Goal: Navigation & Orientation: Find specific page/section

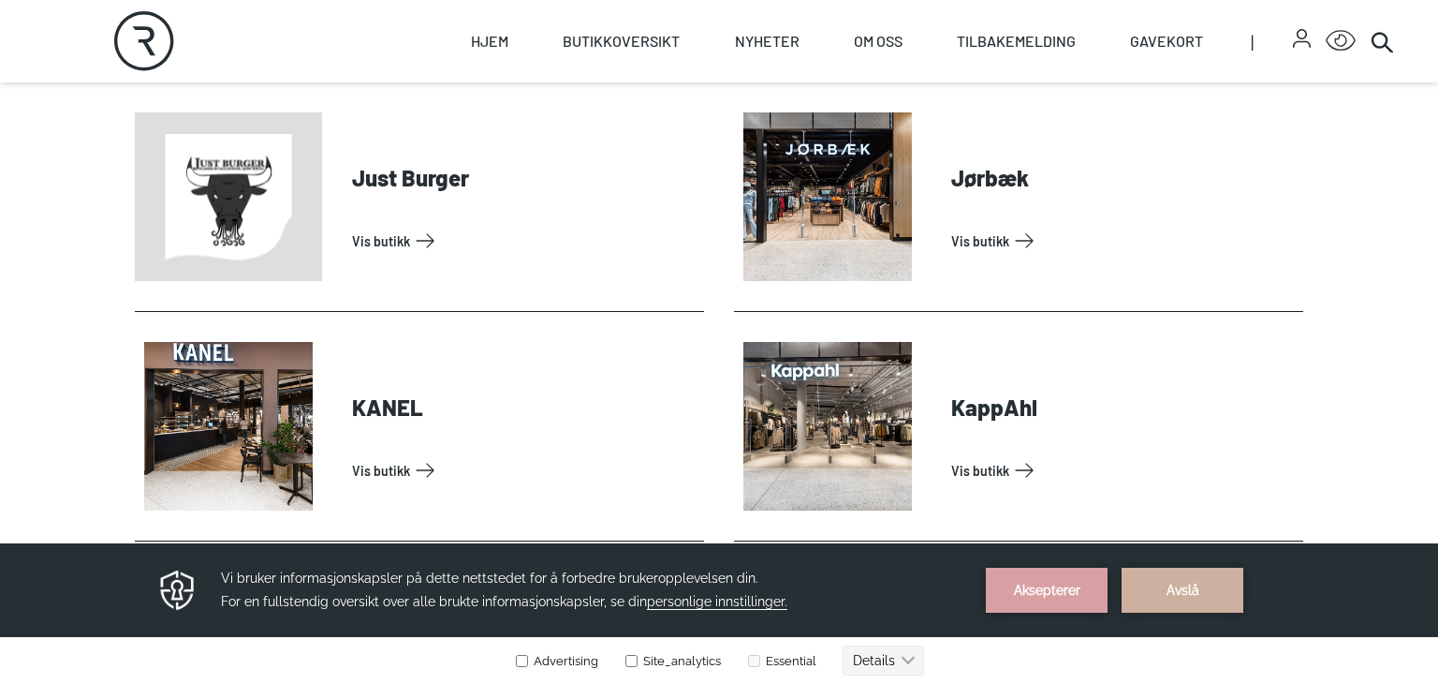
scroll to position [2259, 0]
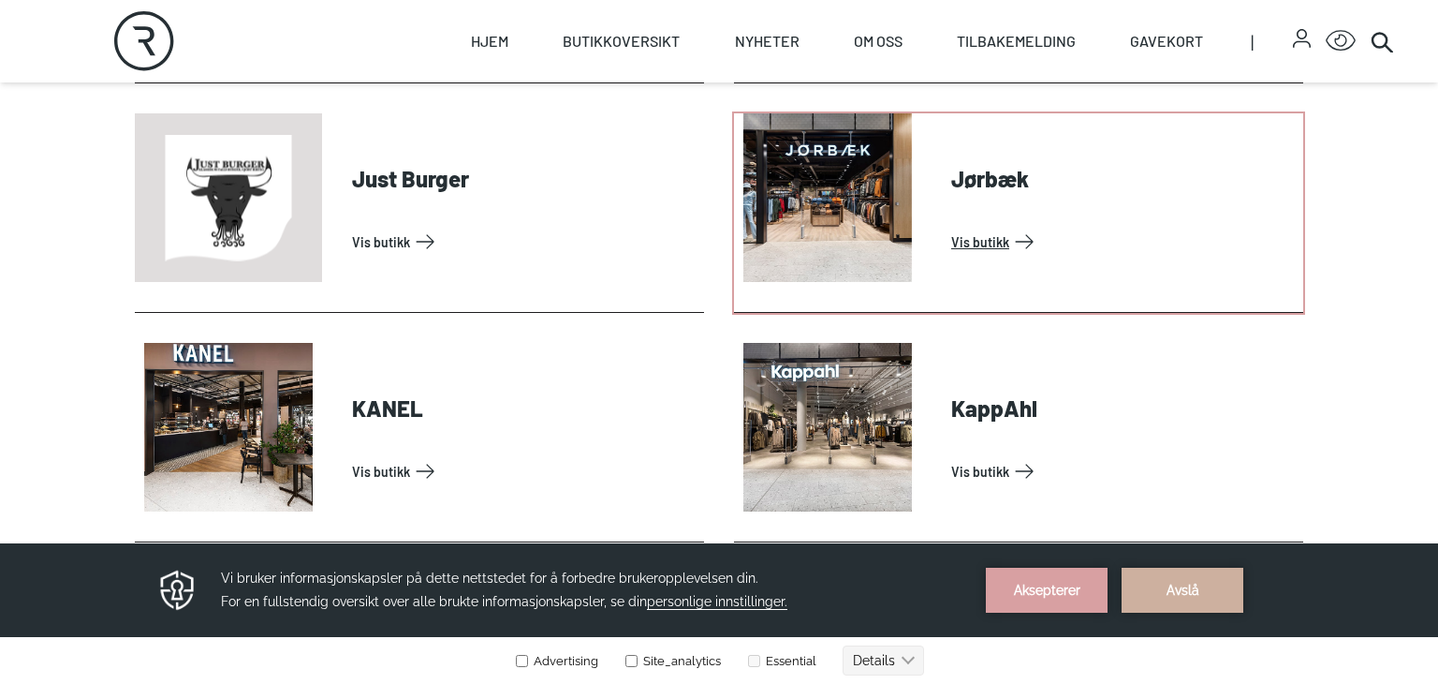
click at [1009, 240] on link "Vis butikk" at bounding box center [1123, 242] width 345 height 30
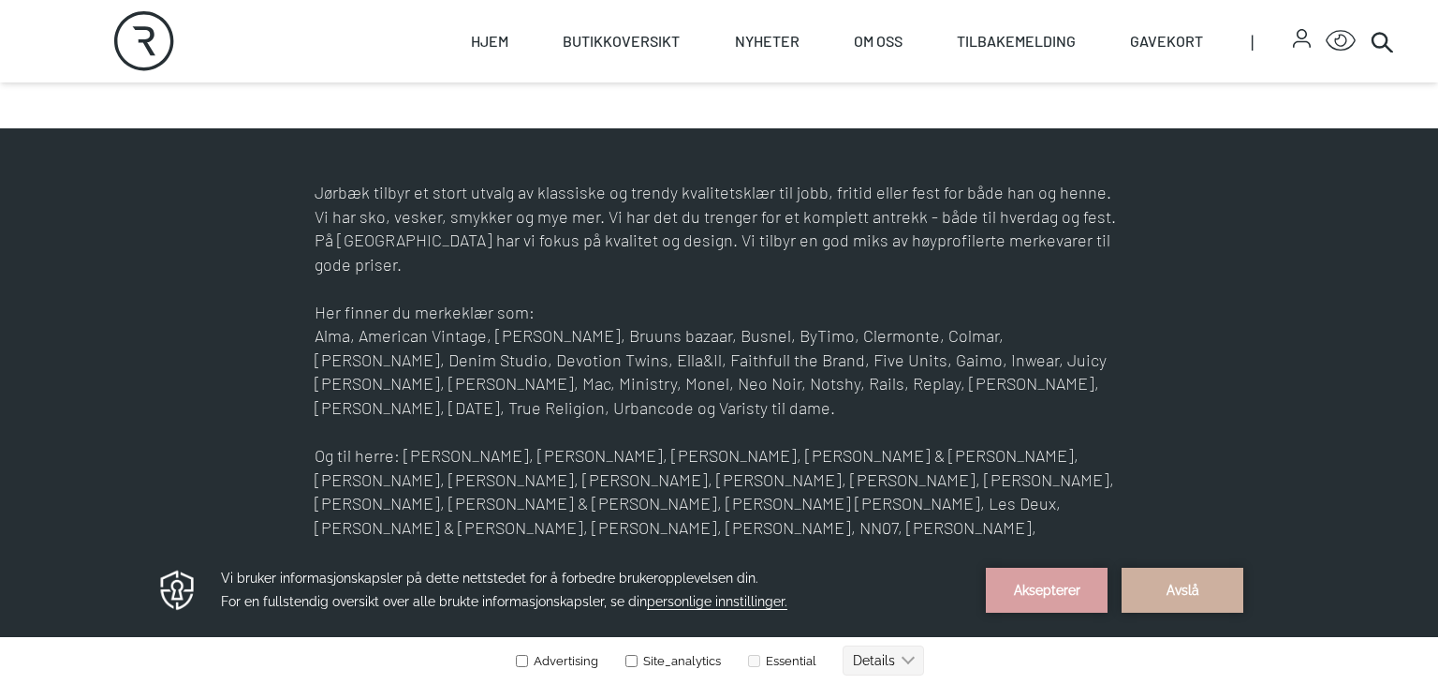
scroll to position [948, 0]
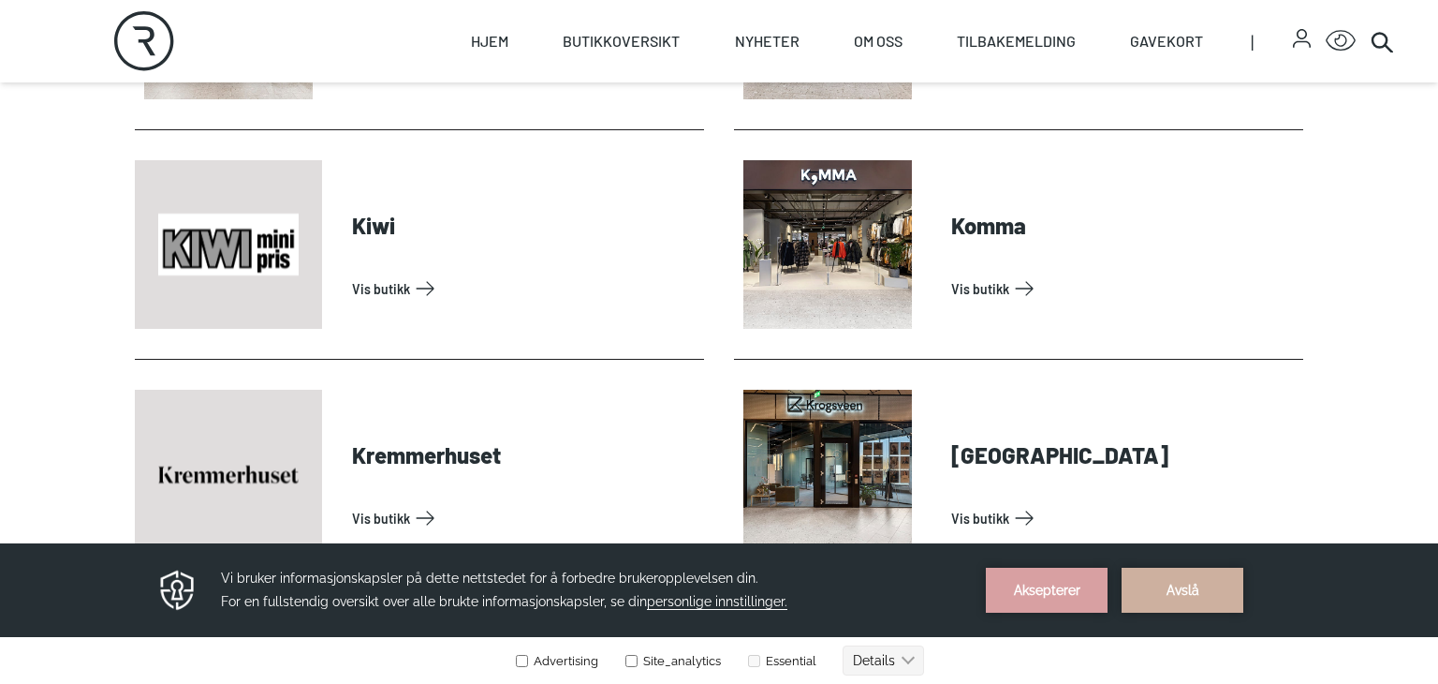
scroll to position [2902, 0]
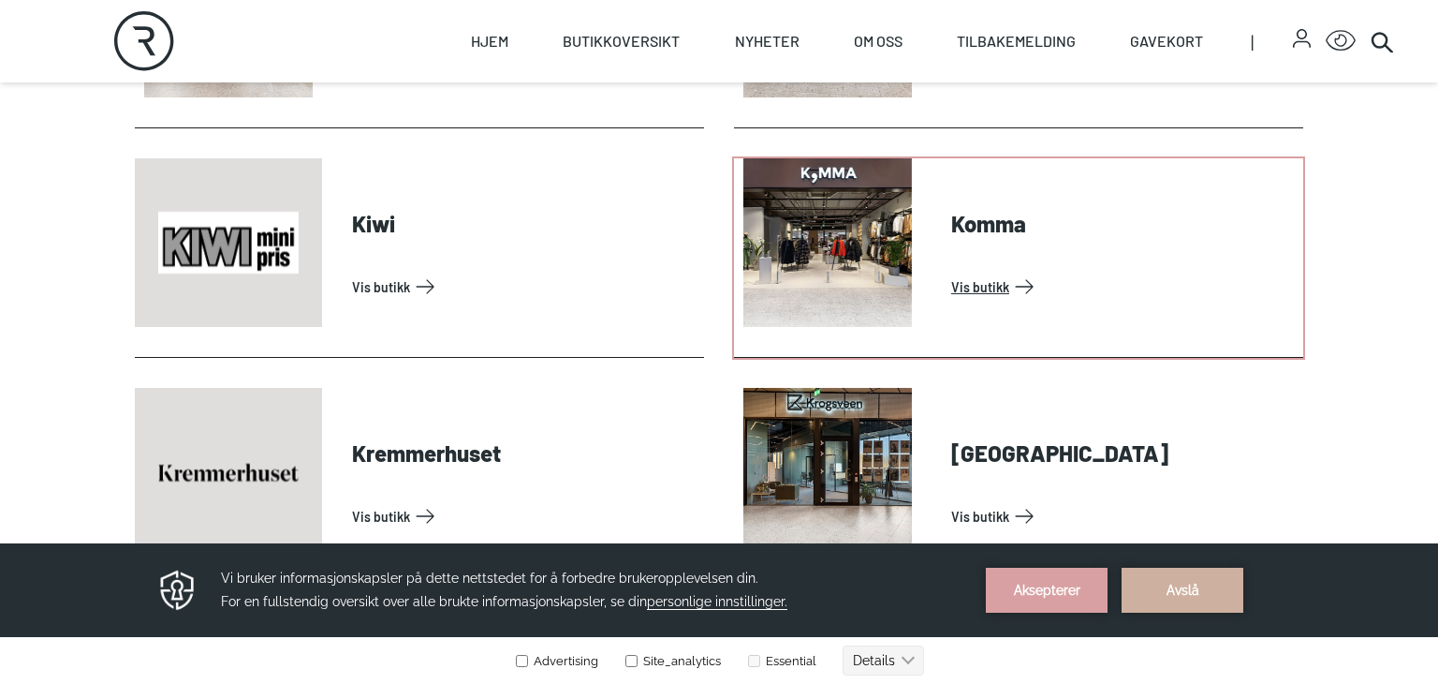
click at [996, 292] on link "Vis butikk" at bounding box center [1123, 287] width 345 height 30
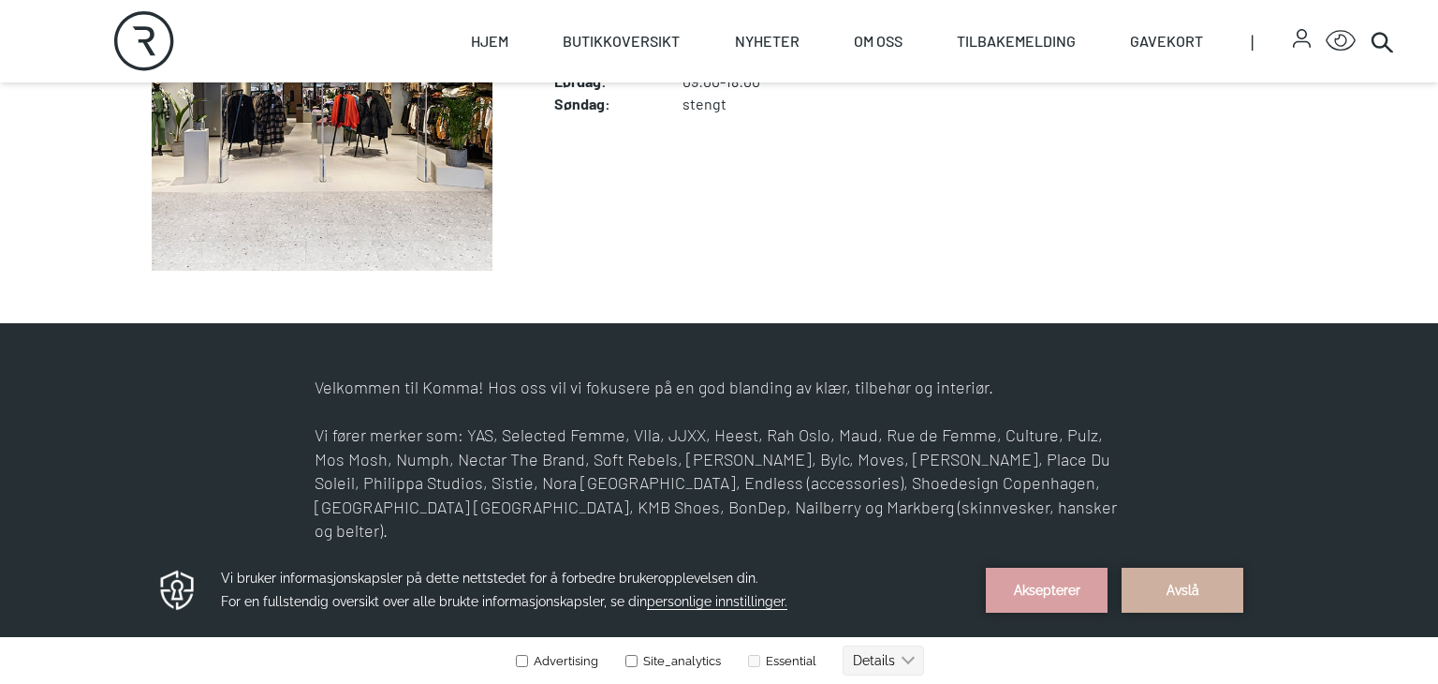
scroll to position [753, 0]
click at [1019, 164] on figcaption "Komma Find it! Åpningstider Mandag - Fredag : 10:00-20:00 Lørdag : 09:00-18:00 …" at bounding box center [928, 100] width 749 height 341
click at [1019, 167] on figcaption "Komma Find it! Åpningstider Mandag - Fredag : 10:00-20:00 Lørdag : 09:00-18:00 …" at bounding box center [928, 100] width 749 height 341
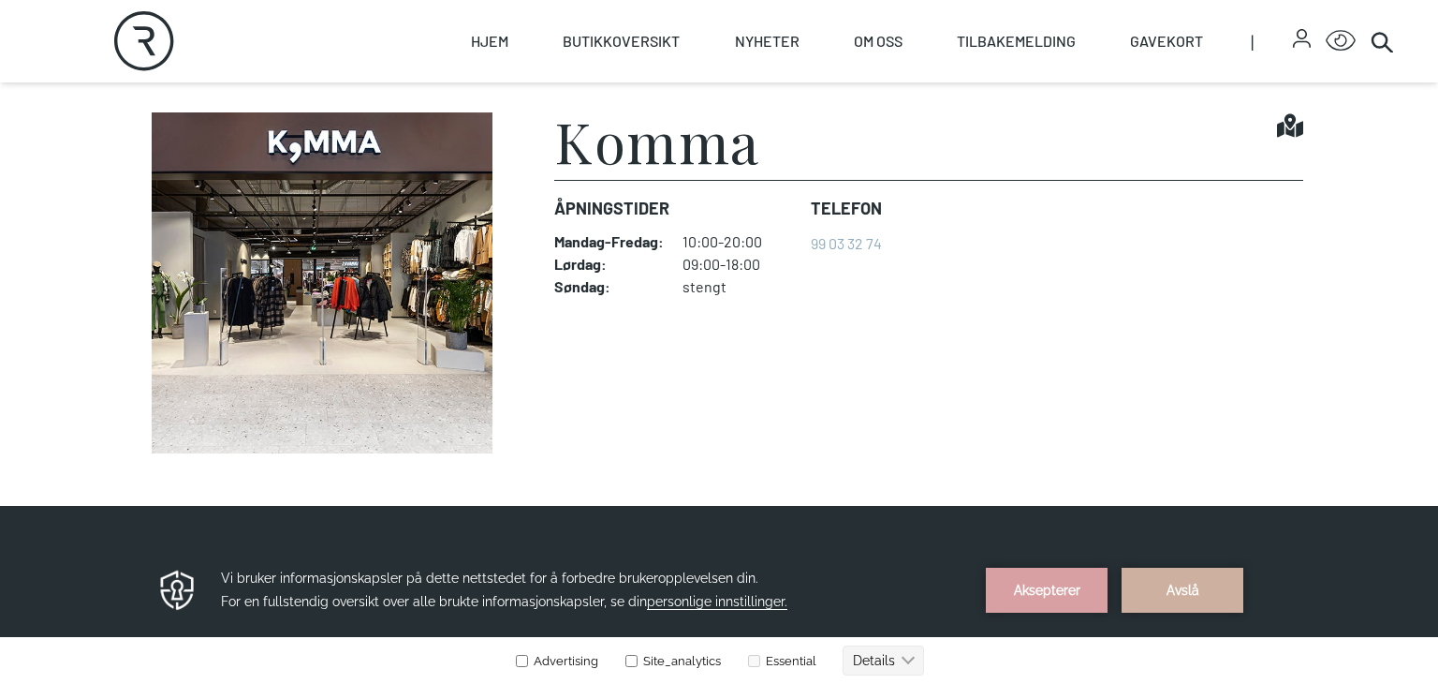
scroll to position [566, 0]
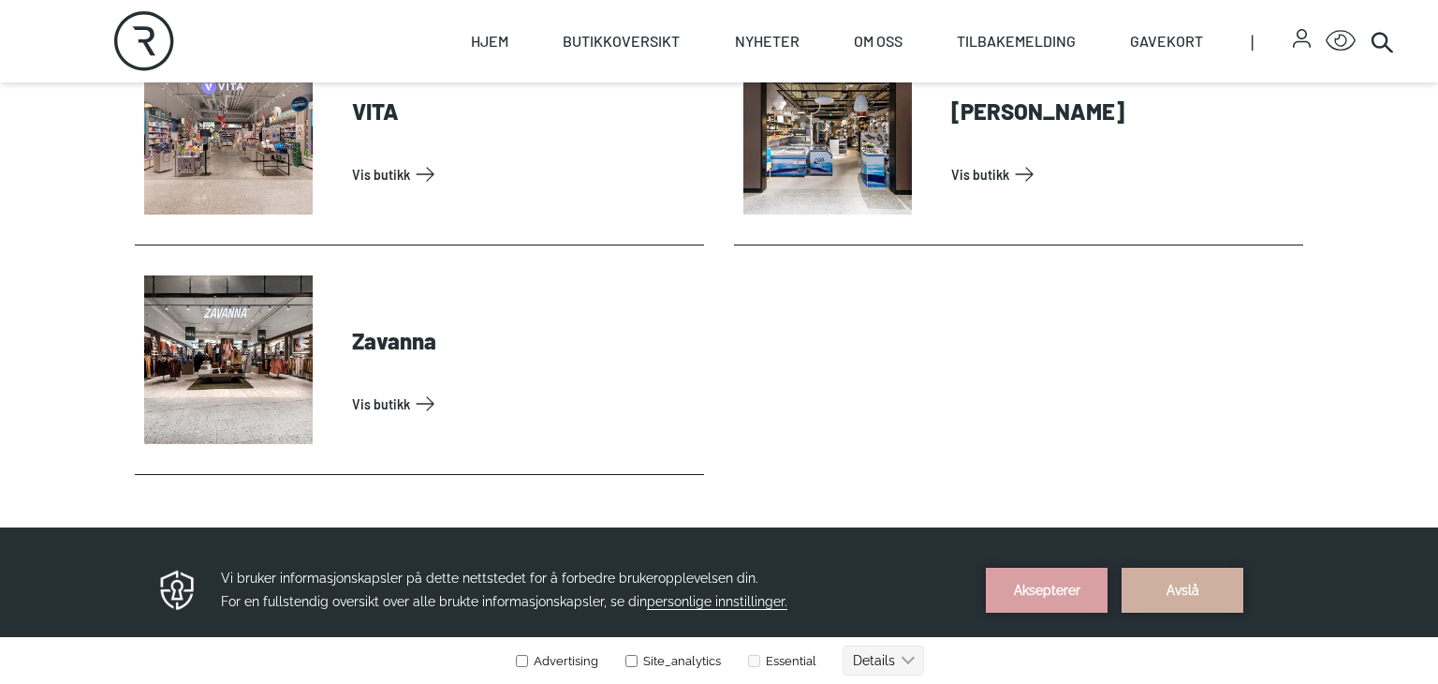
scroll to position [6255, 0]
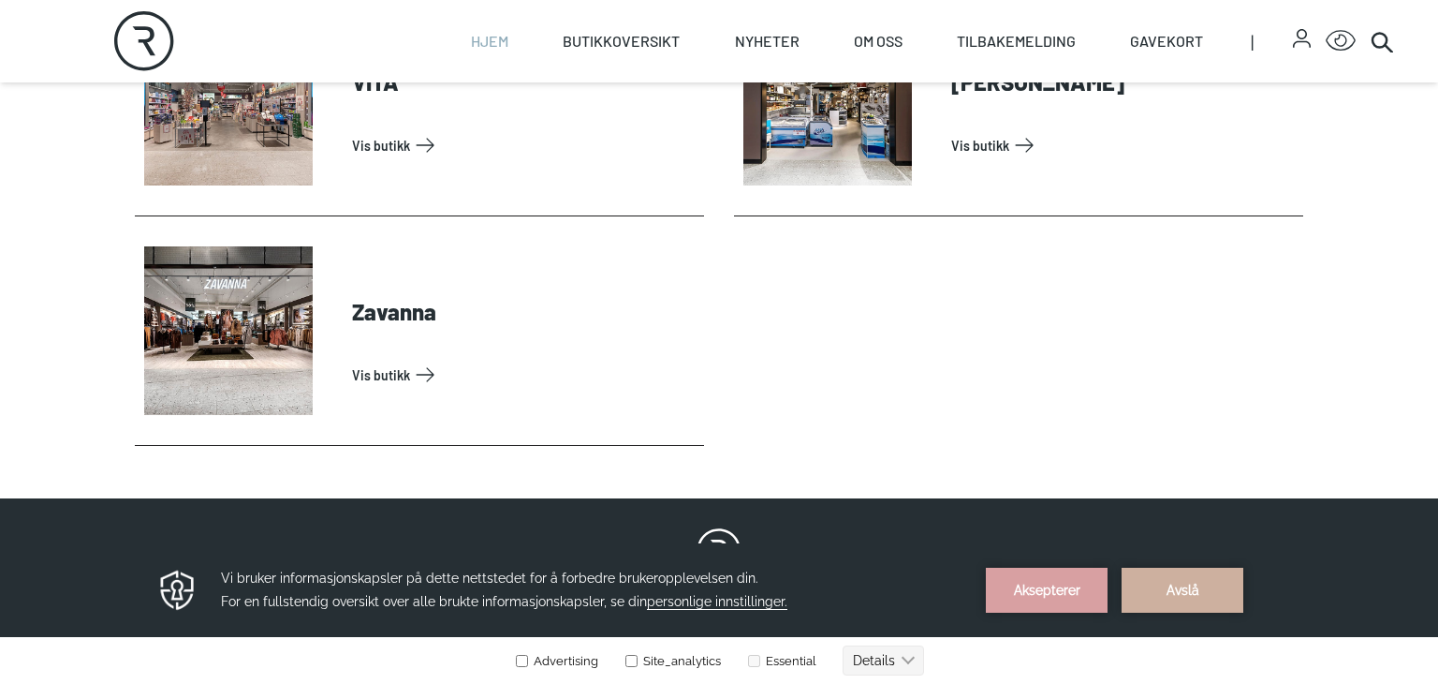
click at [487, 37] on link "Hjem" at bounding box center [489, 41] width 37 height 82
select select "NO"
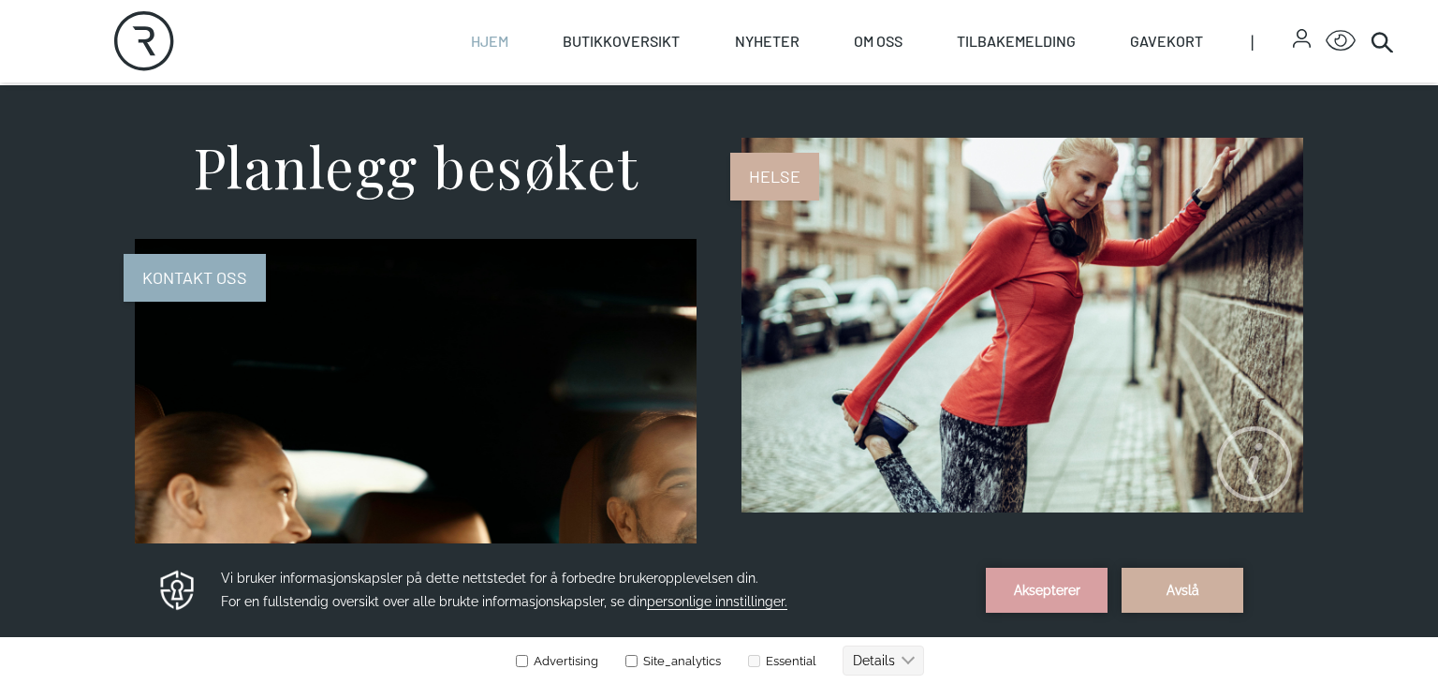
scroll to position [1829, 0]
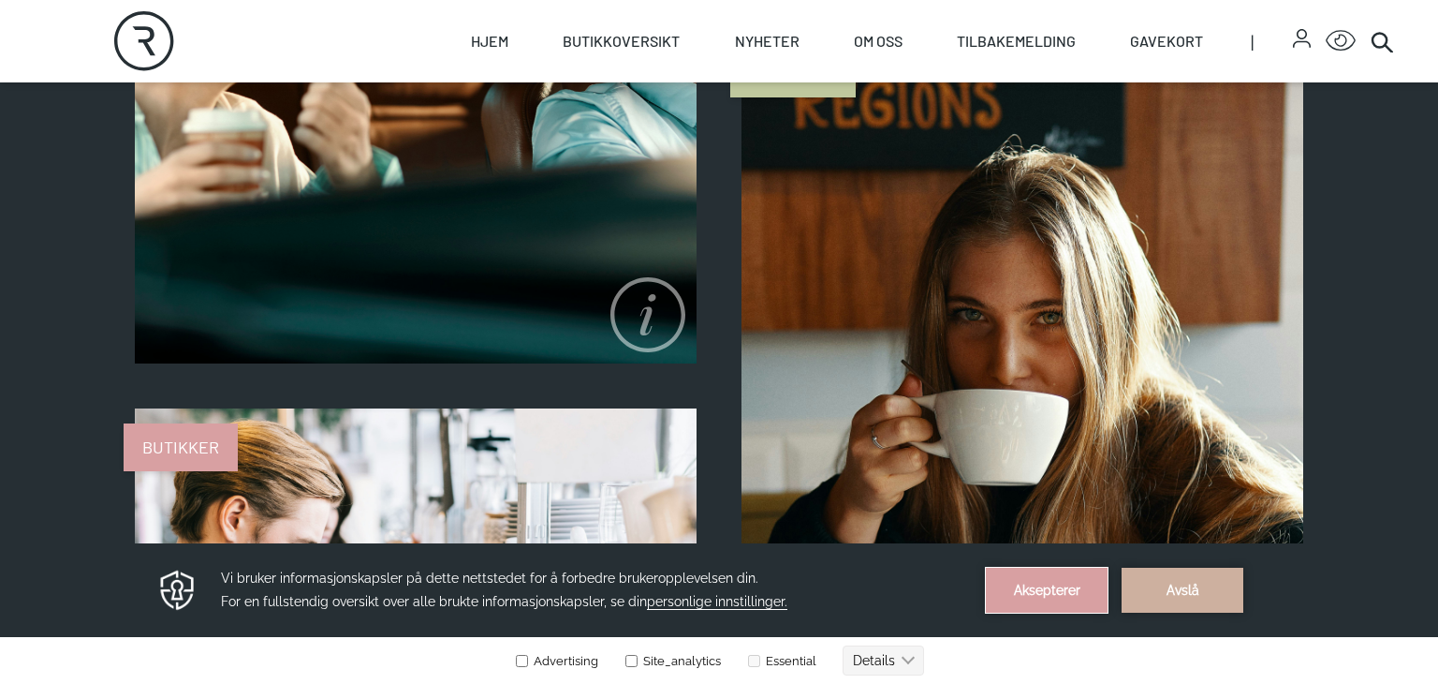
click at [1042, 594] on button "Aksepterer" at bounding box center [1047, 589] width 122 height 45
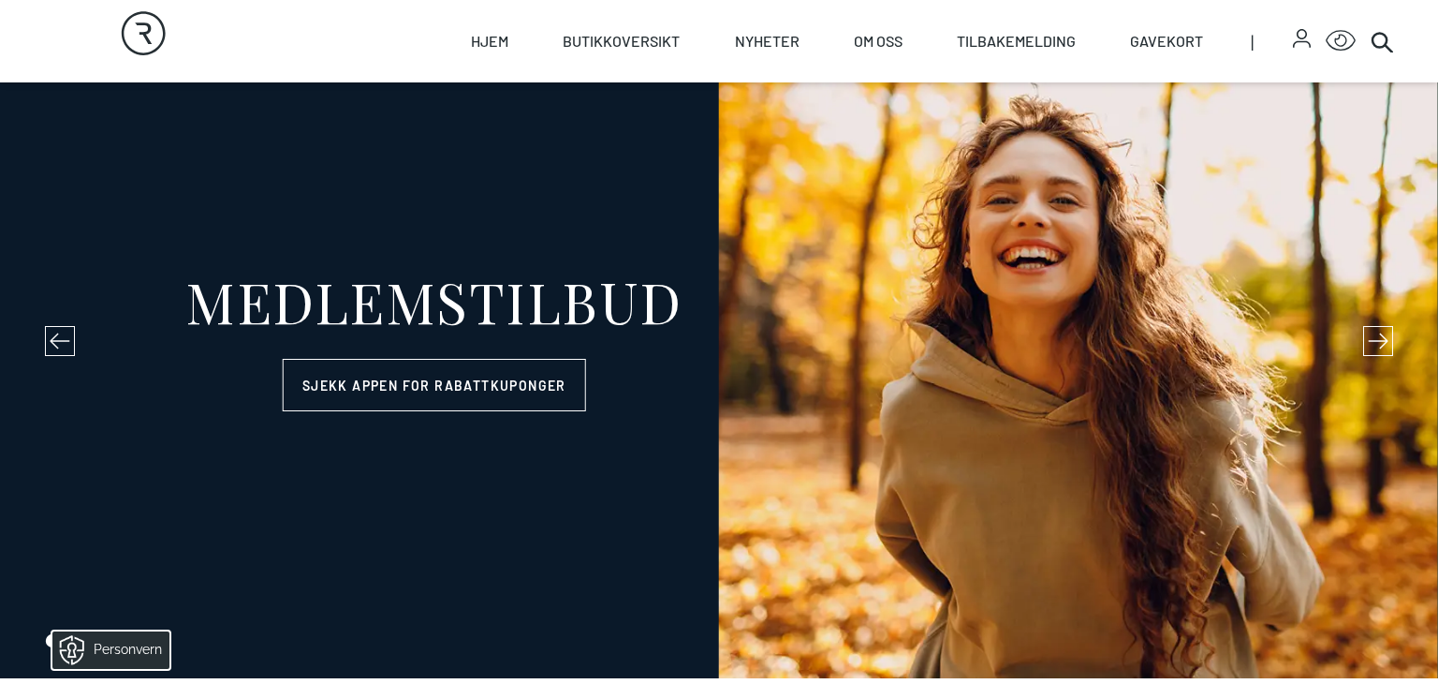
scroll to position [0, 0]
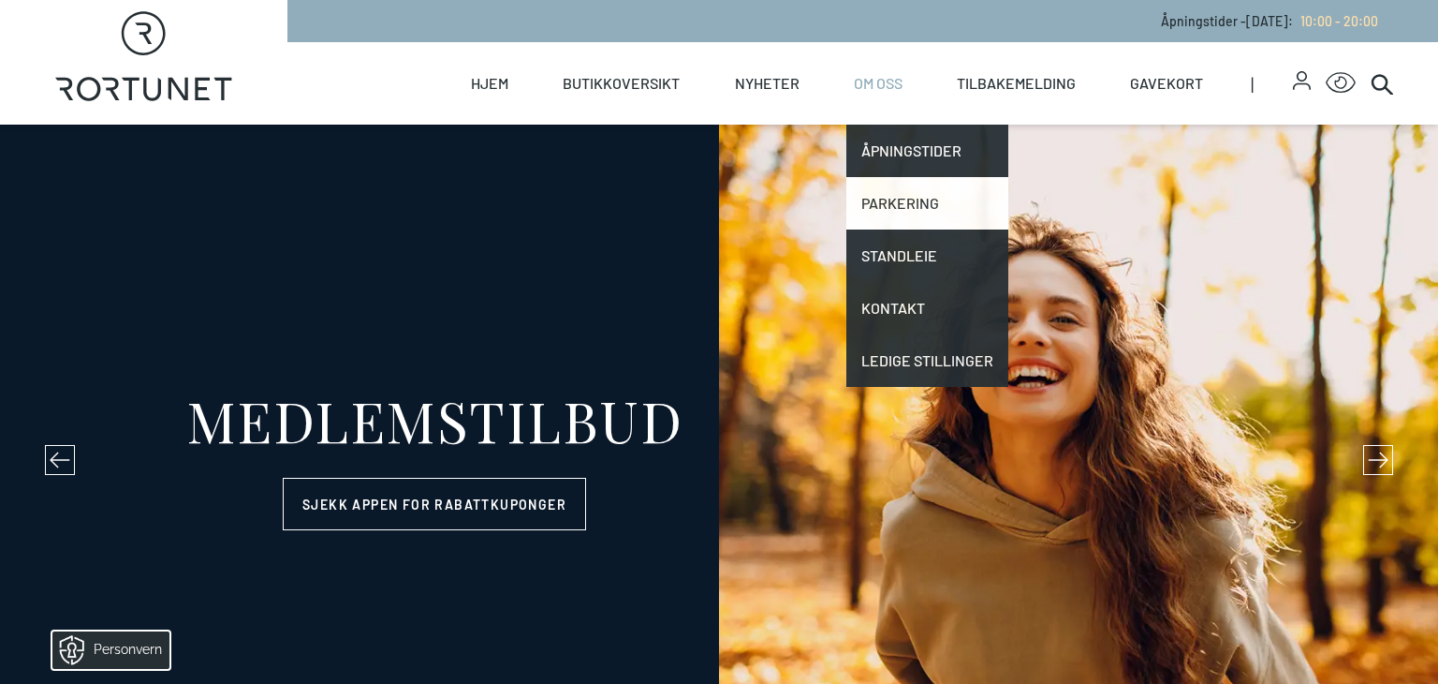
click at [891, 196] on link "Parkering" at bounding box center [928, 203] width 162 height 52
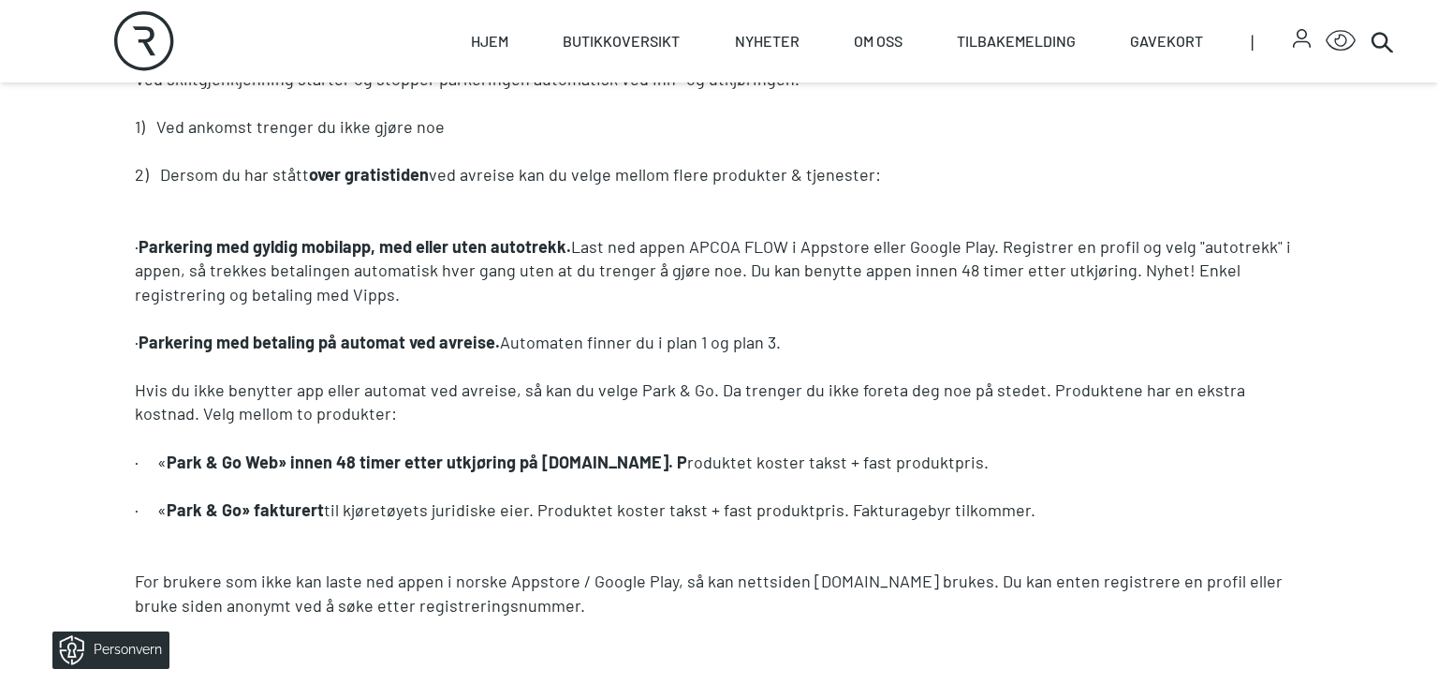
scroll to position [1433, 0]
